Goal: Information Seeking & Learning: Learn about a topic

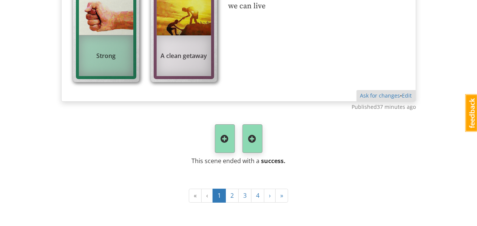
scroll to position [1304, 0]
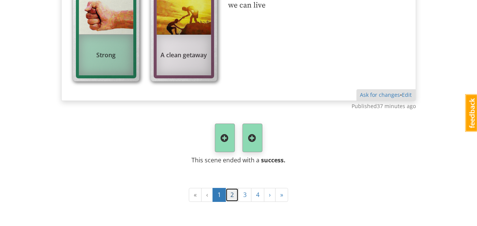
click at [234, 191] on link "2" at bounding box center [231, 195] width 13 height 14
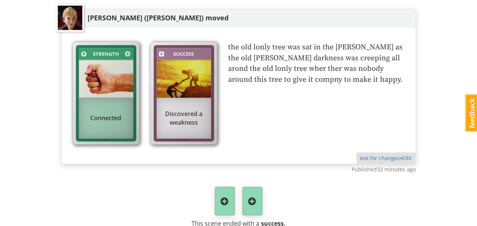
scroll to position [1723, 0]
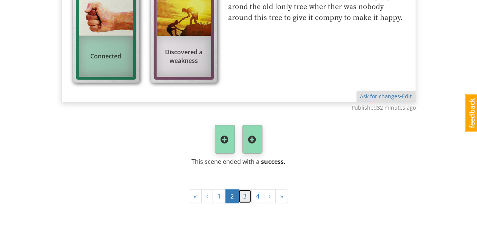
click at [245, 190] on link "3" at bounding box center [244, 197] width 13 height 14
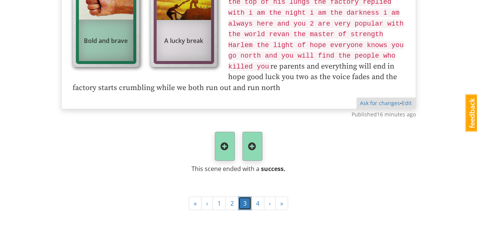
scroll to position [1489, 0]
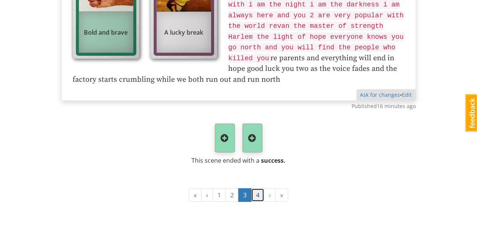
click at [257, 189] on link "4" at bounding box center [257, 196] width 13 height 14
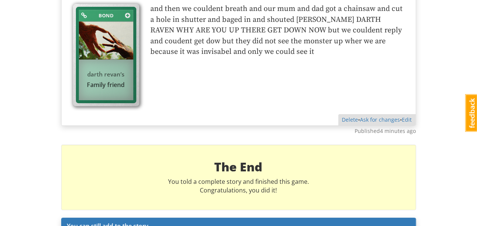
scroll to position [1269, 0]
